Goal: Task Accomplishment & Management: Manage account settings

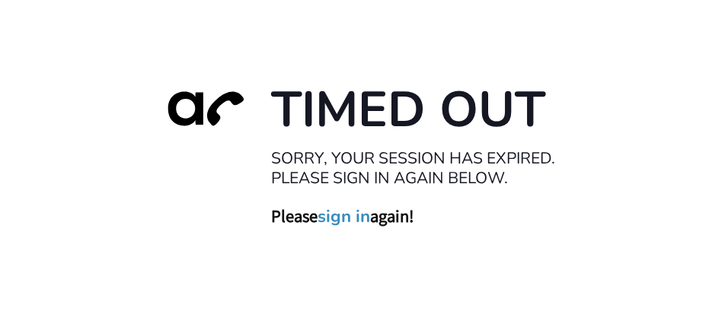
click at [352, 219] on link "sign in" at bounding box center [343, 215] width 53 height 21
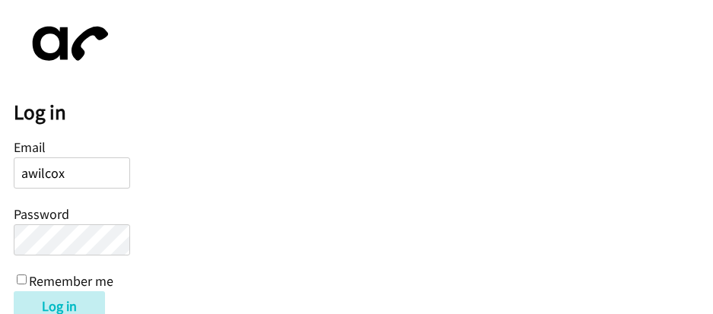
type input "awilcox@lendingpoint.com"
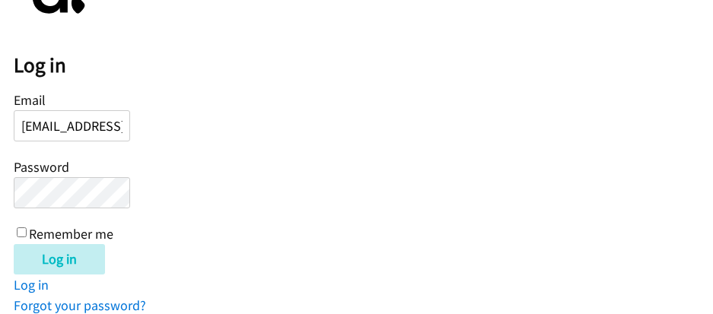
scroll to position [69, 0]
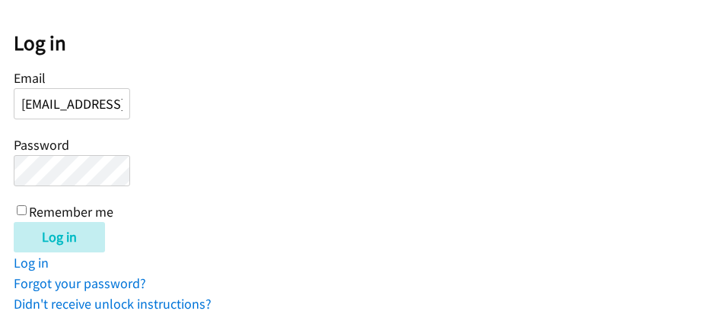
click at [23, 212] on input "Remember me" at bounding box center [22, 210] width 10 height 10
checkbox input "true"
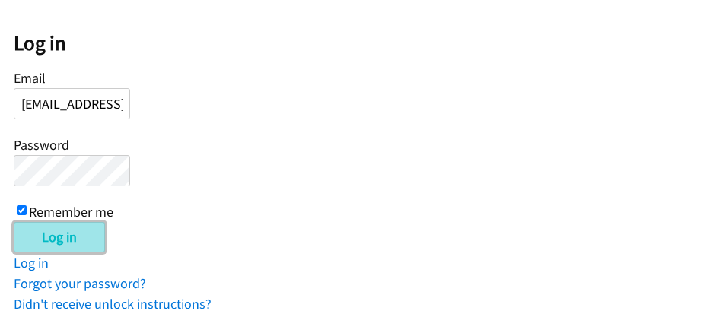
click at [58, 235] on input "Log in" at bounding box center [59, 237] width 91 height 30
